Goal: Task Accomplishment & Management: Manage account settings

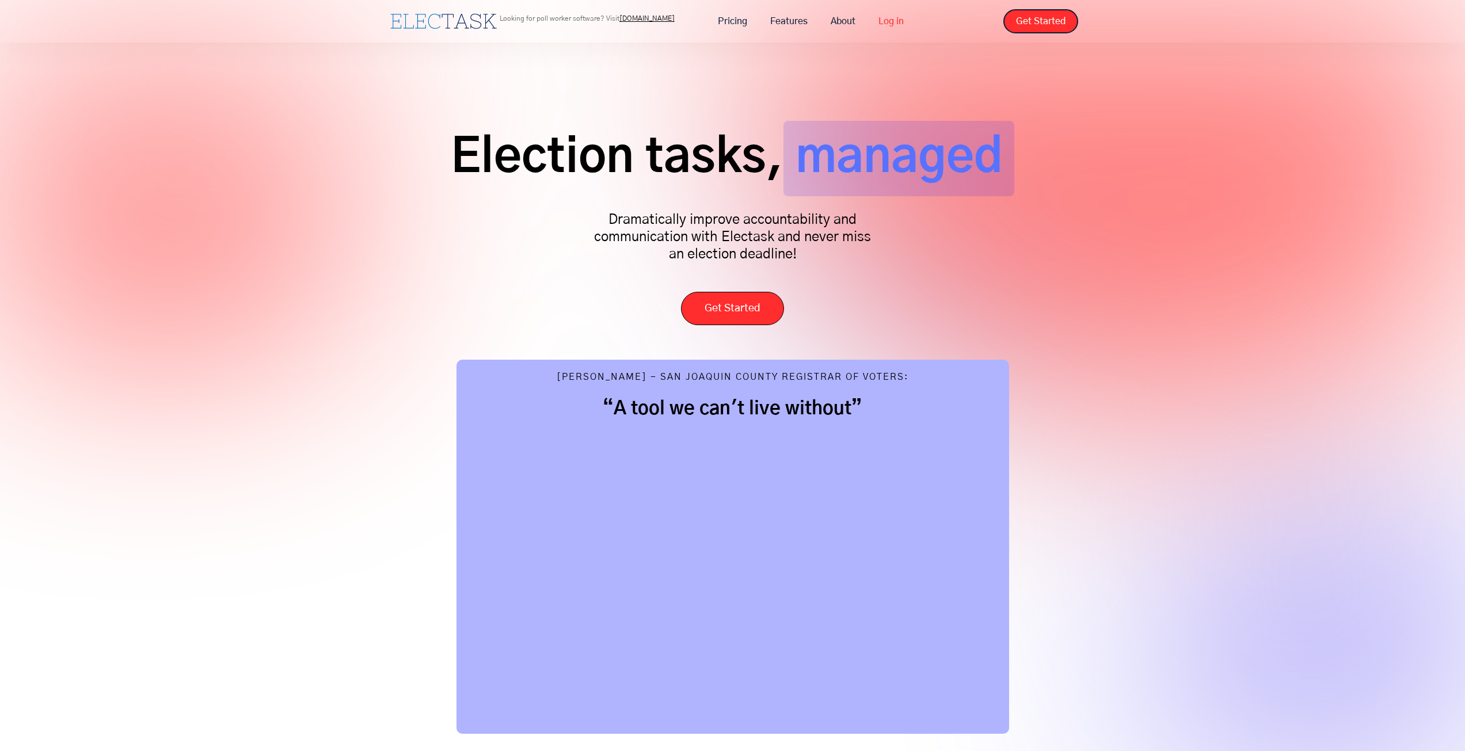
click at [887, 18] on link "Log in" at bounding box center [891, 21] width 48 height 24
click at [891, 18] on link "Log in" at bounding box center [891, 21] width 48 height 24
click at [890, 18] on link "Log in" at bounding box center [891, 21] width 48 height 24
